Goal: Manage account settings

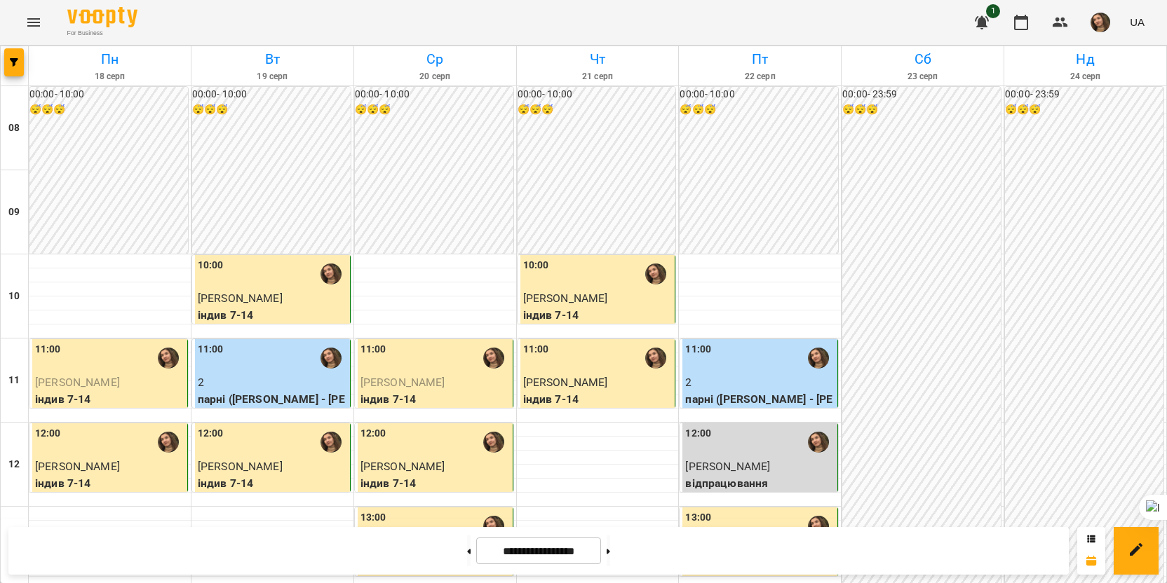
click at [733, 381] on p "2" at bounding box center [759, 382] width 149 height 17
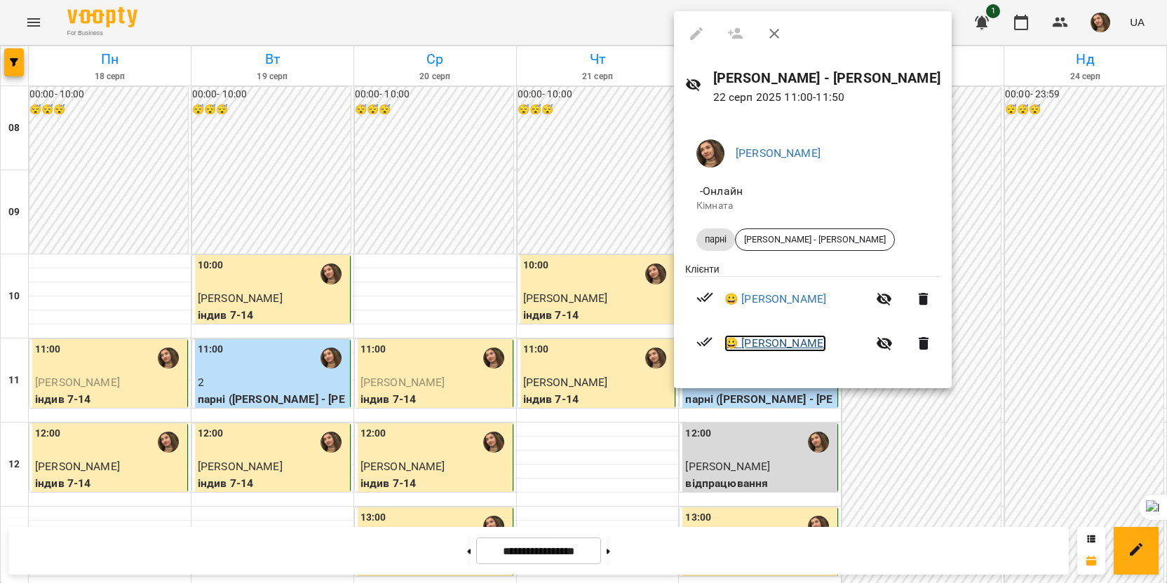
click at [813, 341] on link "😀 [PERSON_NAME]" at bounding box center [775, 343] width 102 height 17
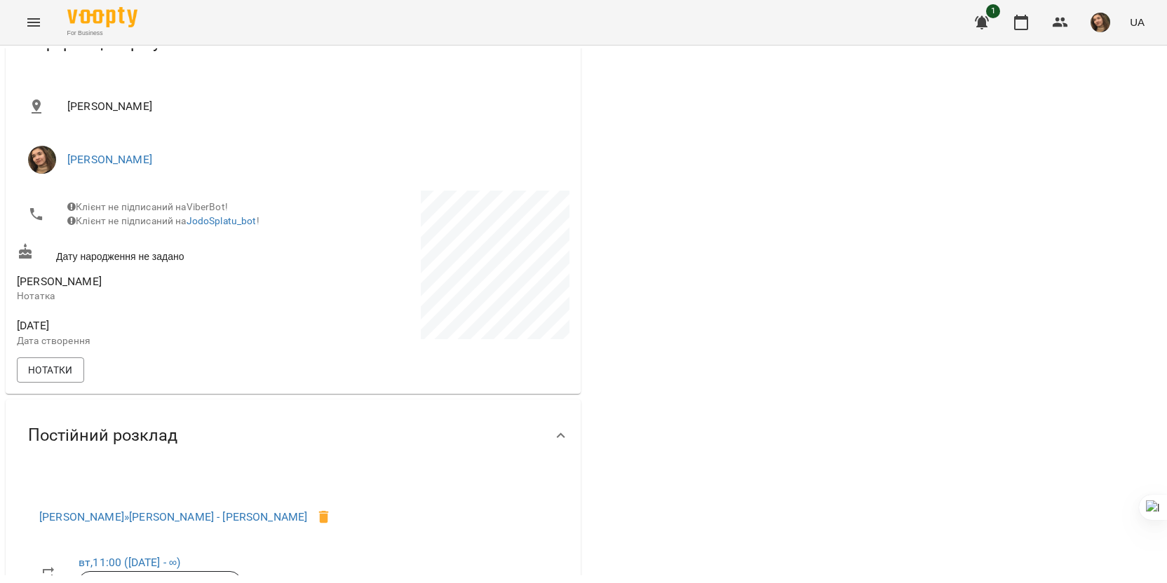
scroll to position [210, 0]
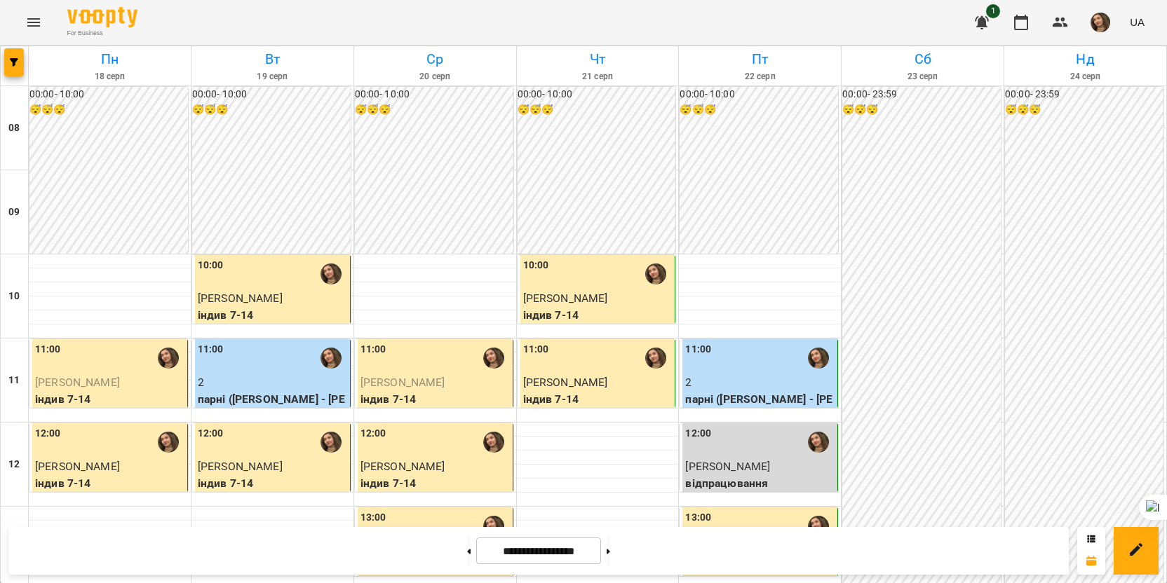
click at [1116, 20] on button "button" at bounding box center [1100, 22] width 36 height 36
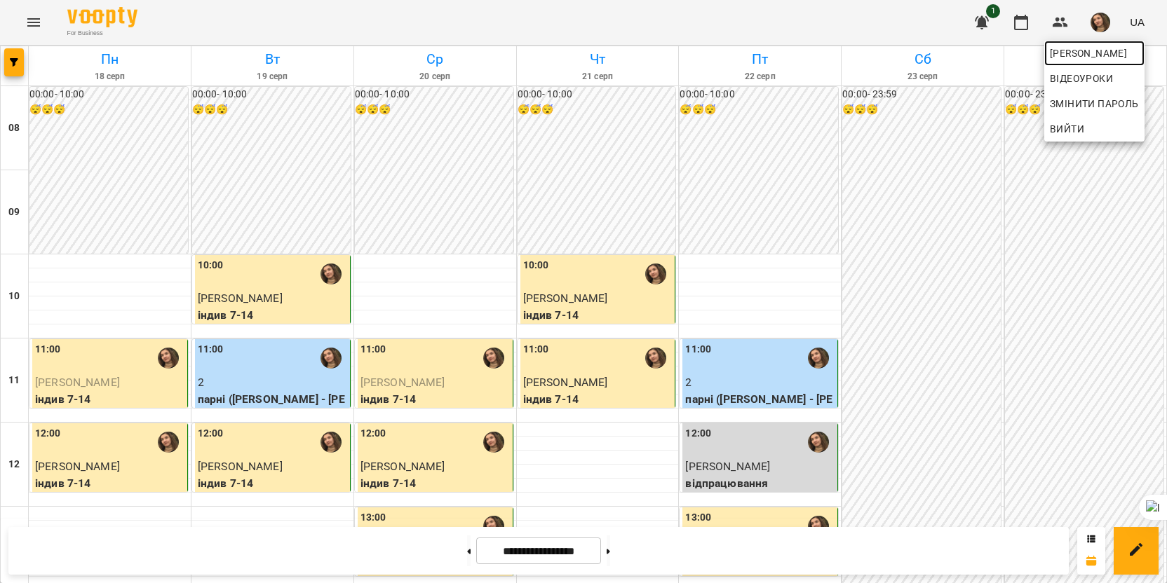
click at [1080, 57] on span "[PERSON_NAME]" at bounding box center [1093, 53] width 89 height 17
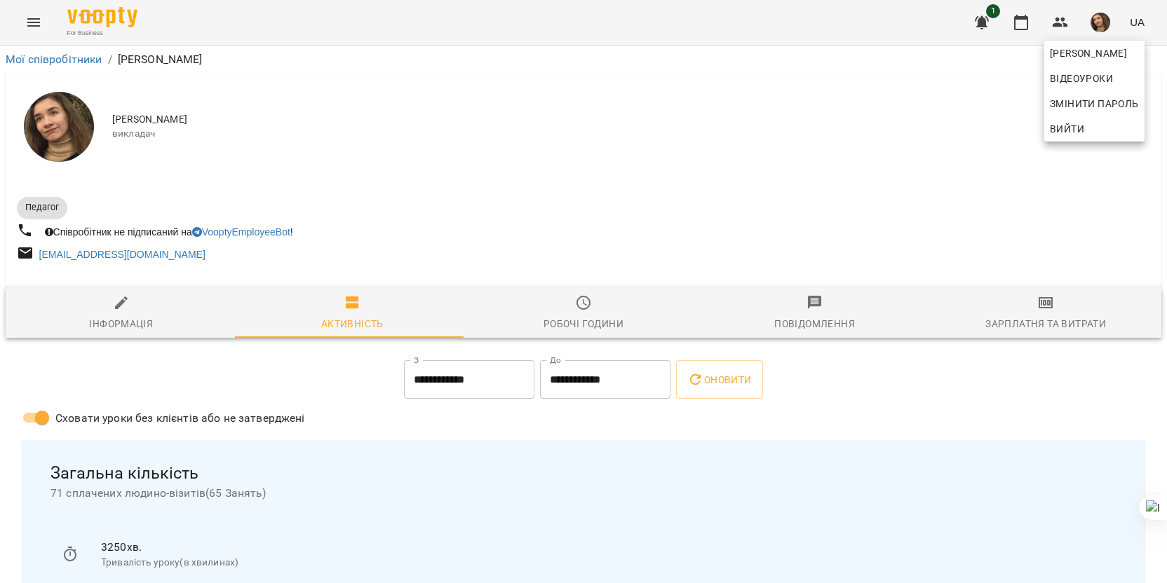
click at [129, 331] on div at bounding box center [583, 291] width 1167 height 583
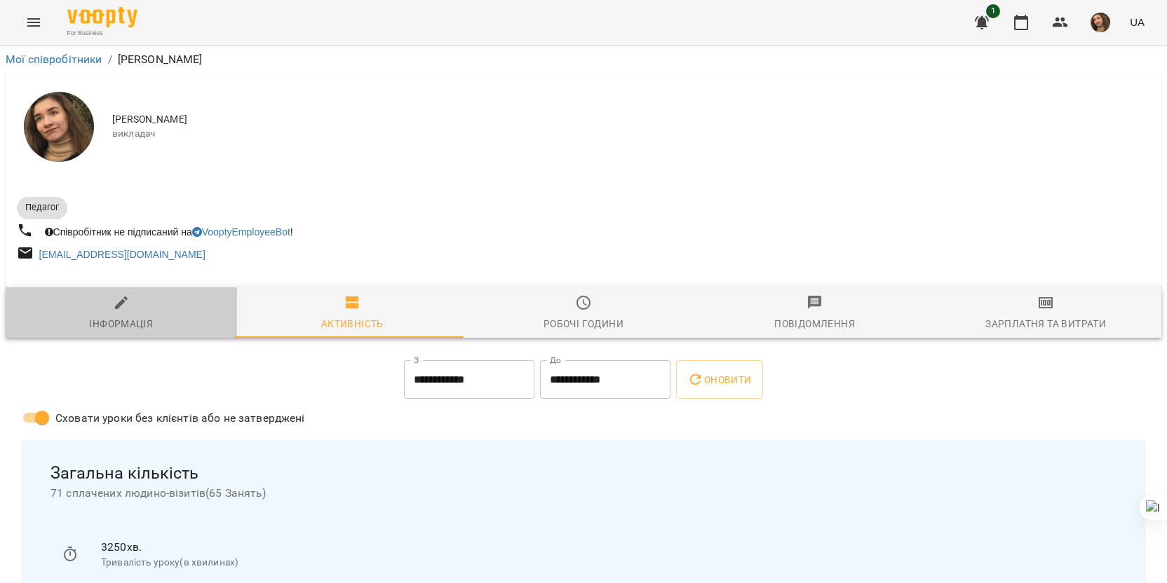
click at [123, 332] on div "Інформація" at bounding box center [121, 323] width 64 height 17
select select "**"
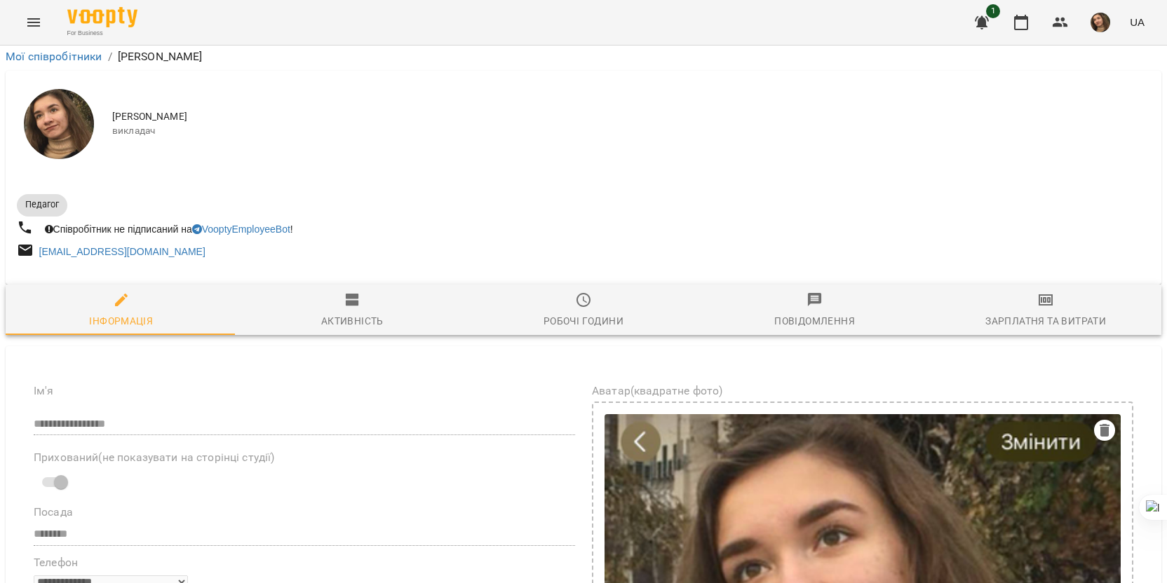
scroll to position [561, 0]
drag, startPoint x: 124, startPoint y: 308, endPoint x: 290, endPoint y: 329, distance: 167.5
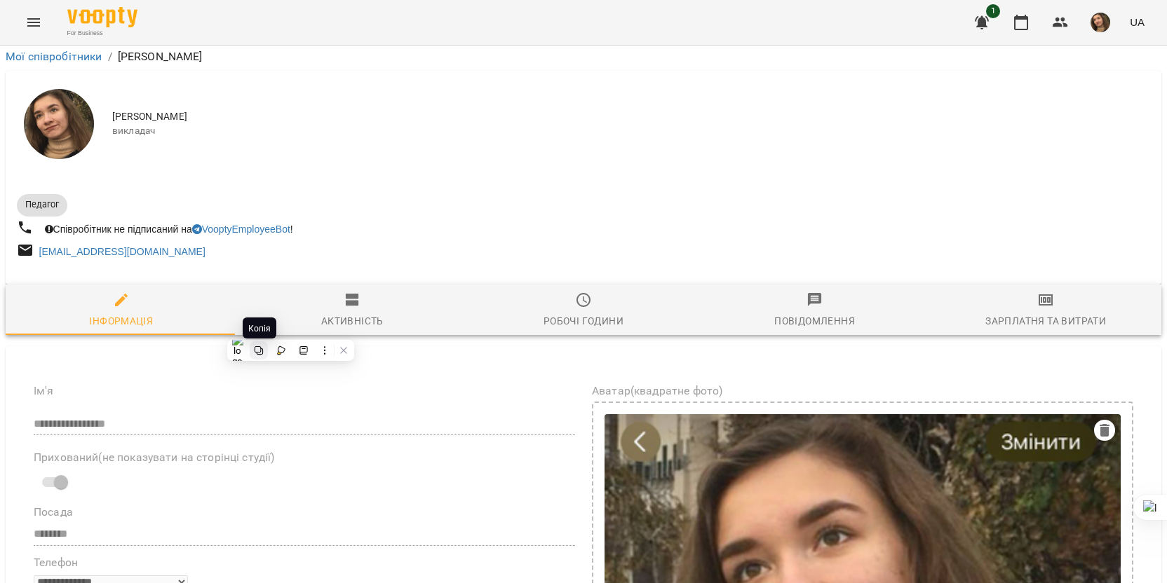
click at [260, 350] on icon at bounding box center [258, 350] width 8 height 8
